Goal: Information Seeking & Learning: Learn about a topic

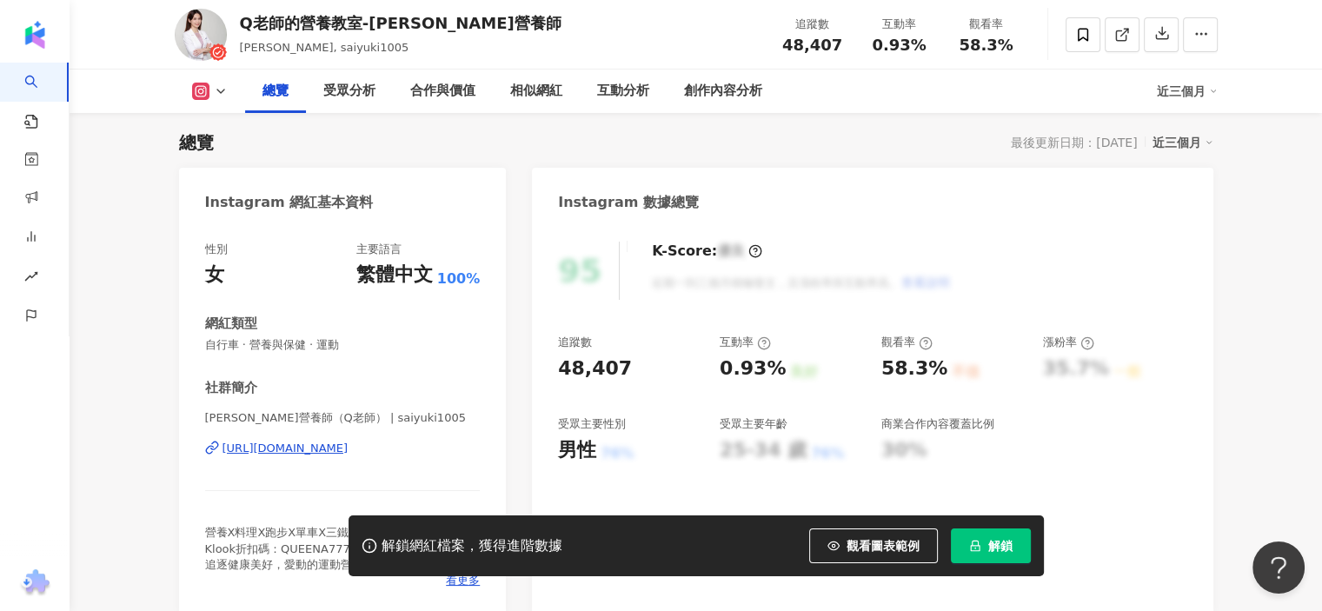
click at [336, 449] on div "[URL][DOMAIN_NAME]" at bounding box center [286, 449] width 126 height 16
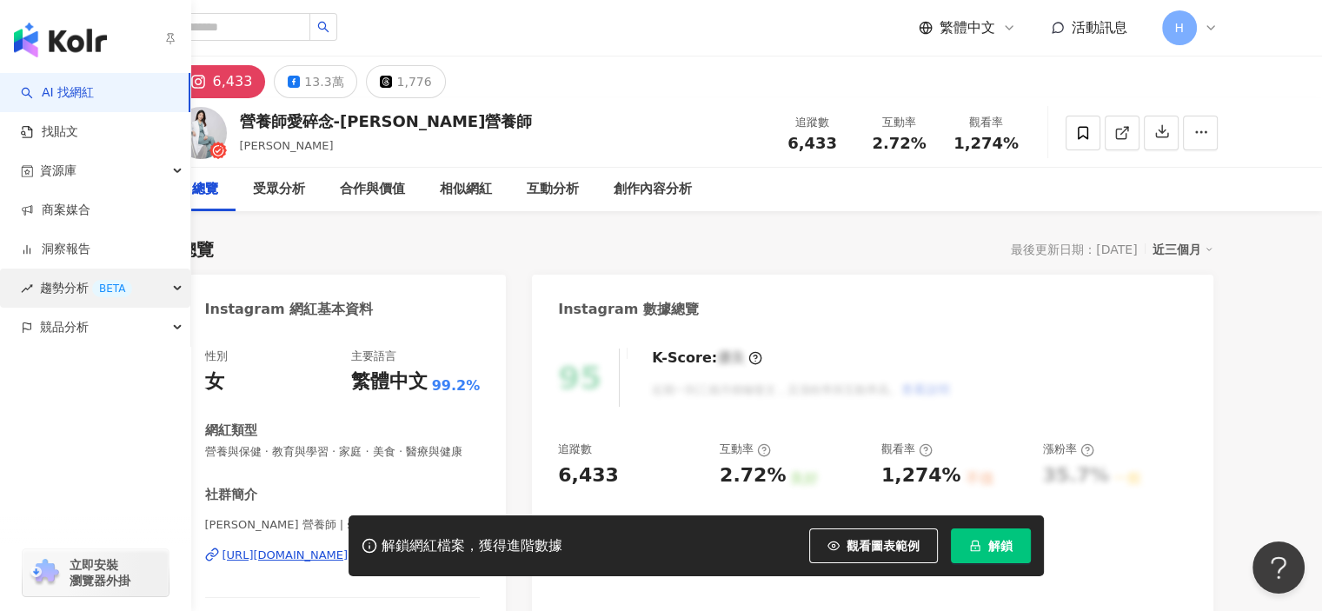
click at [65, 291] on span "趨勢分析 BETA" at bounding box center [86, 288] width 92 height 39
